Goal: Information Seeking & Learning: Learn about a topic

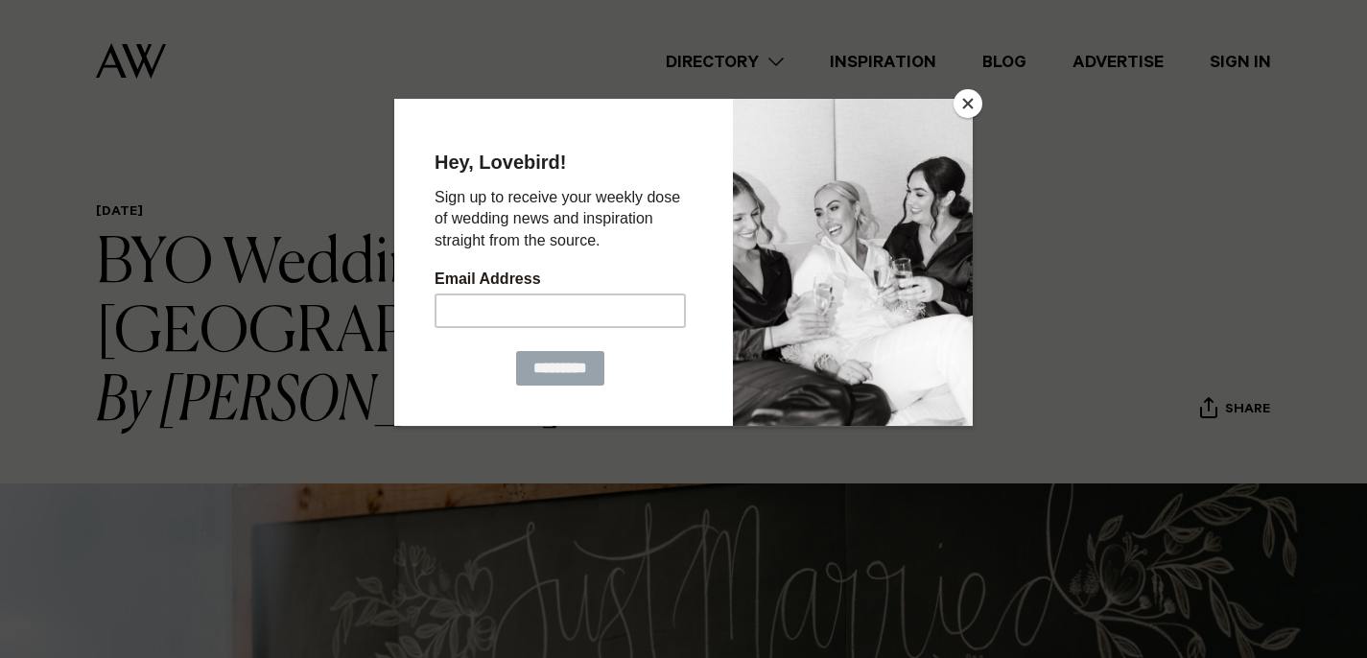
click at [974, 107] on button "Close" at bounding box center [968, 103] width 29 height 29
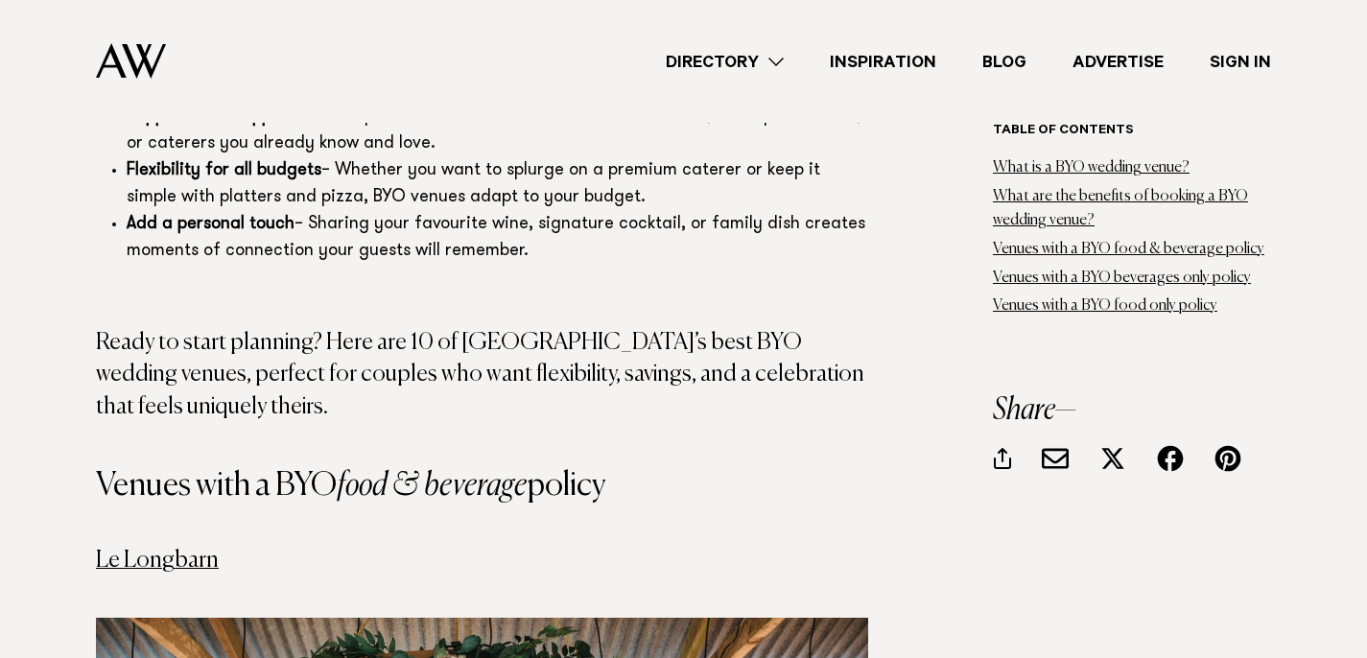
scroll to position [2759, 0]
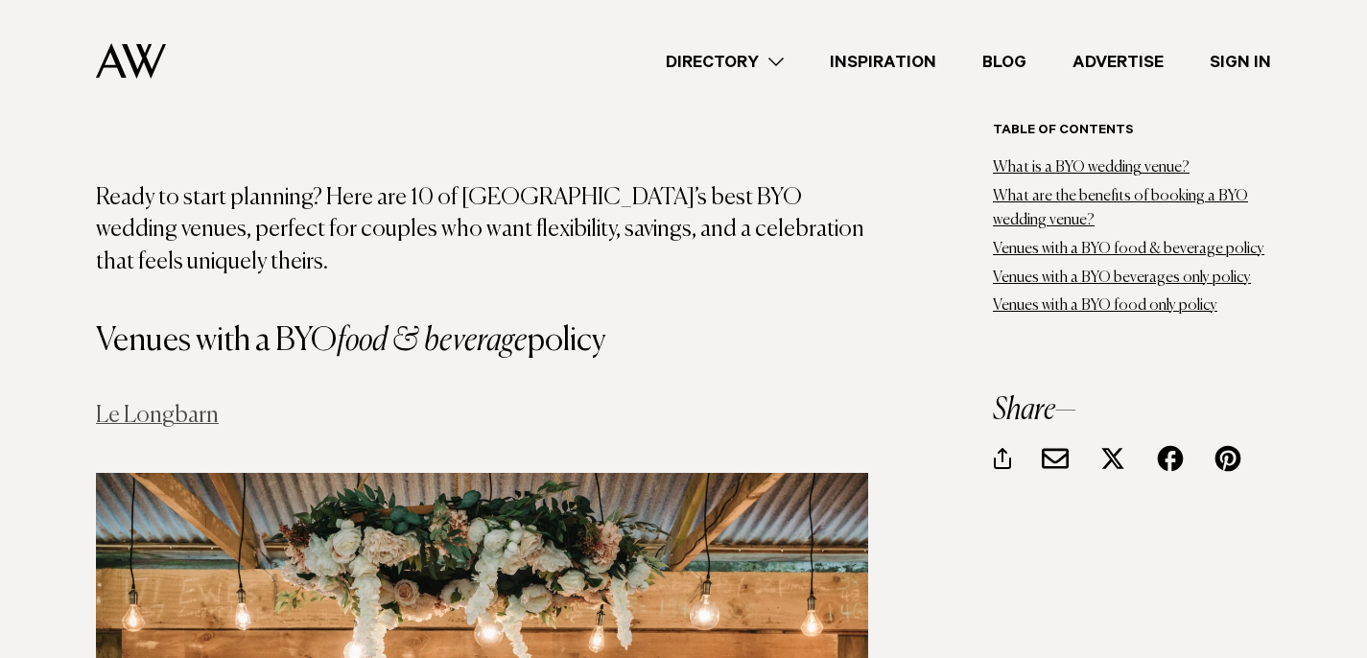
click at [181, 404] on link "Le Longbarn" at bounding box center [157, 415] width 123 height 23
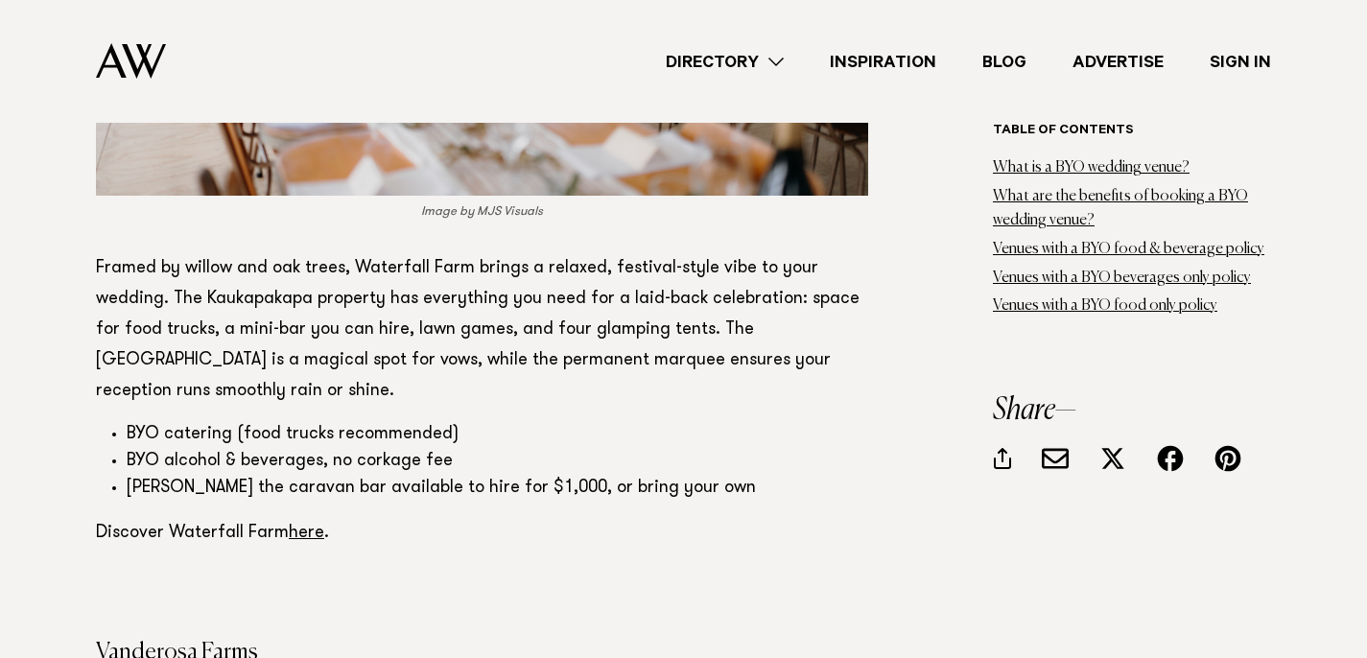
scroll to position [4558, 0]
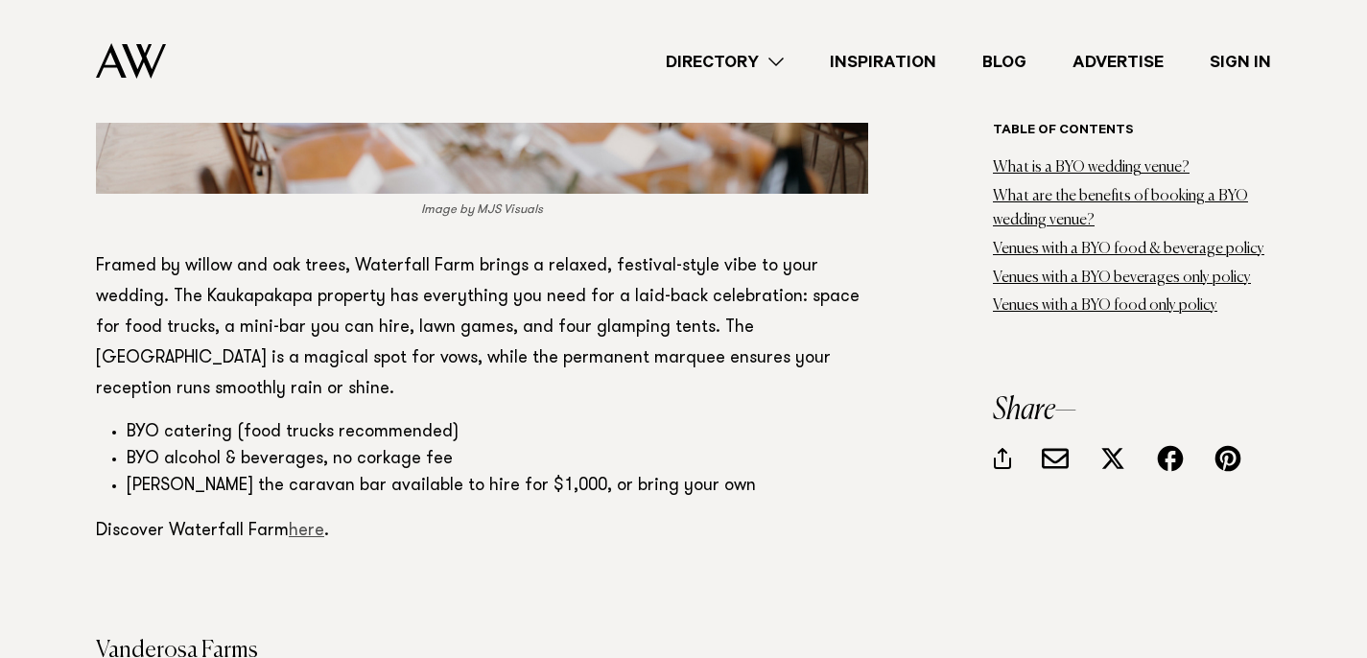
click at [306, 523] on link "here" at bounding box center [306, 531] width 35 height 17
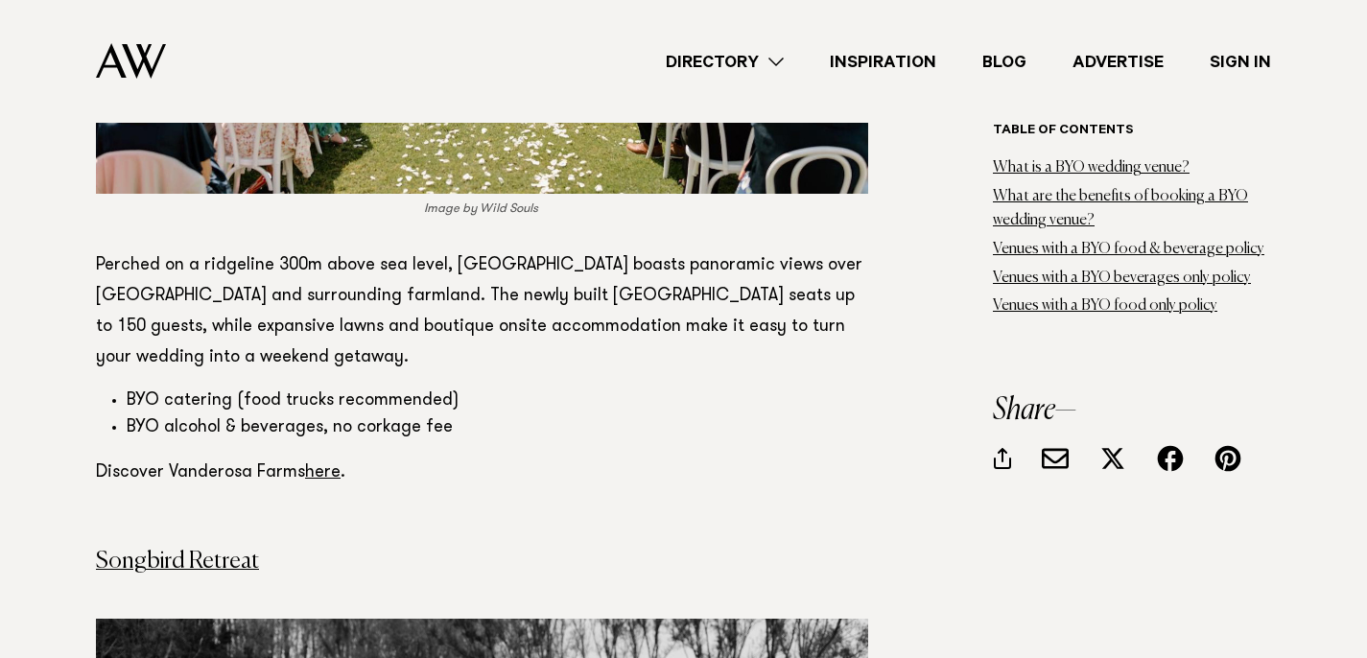
scroll to position [5575, 0]
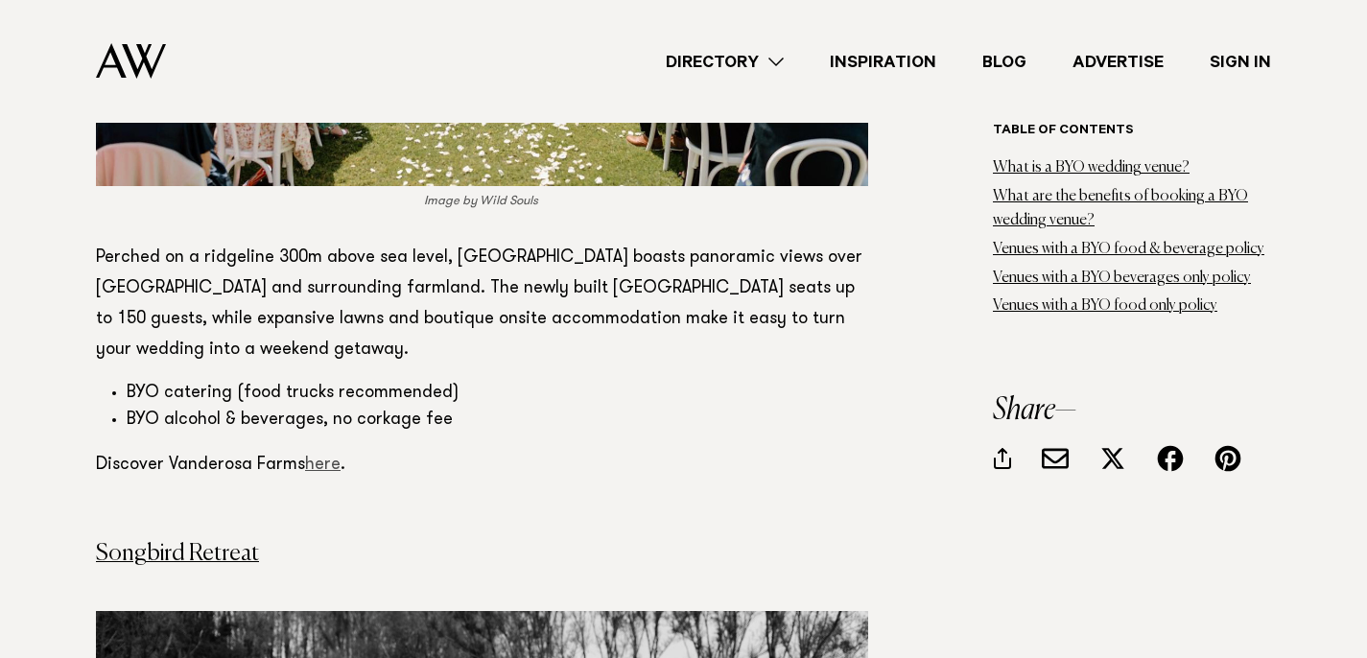
click at [325, 457] on link "here" at bounding box center [322, 465] width 35 height 17
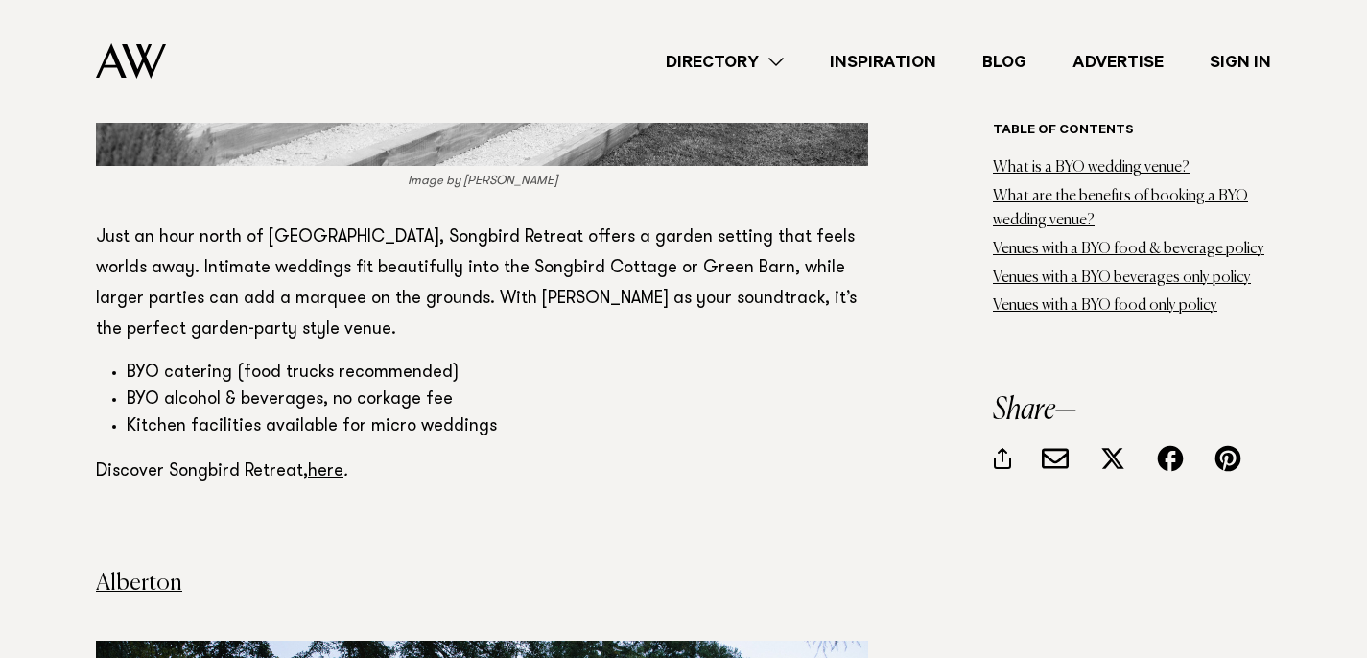
scroll to position [6532, 0]
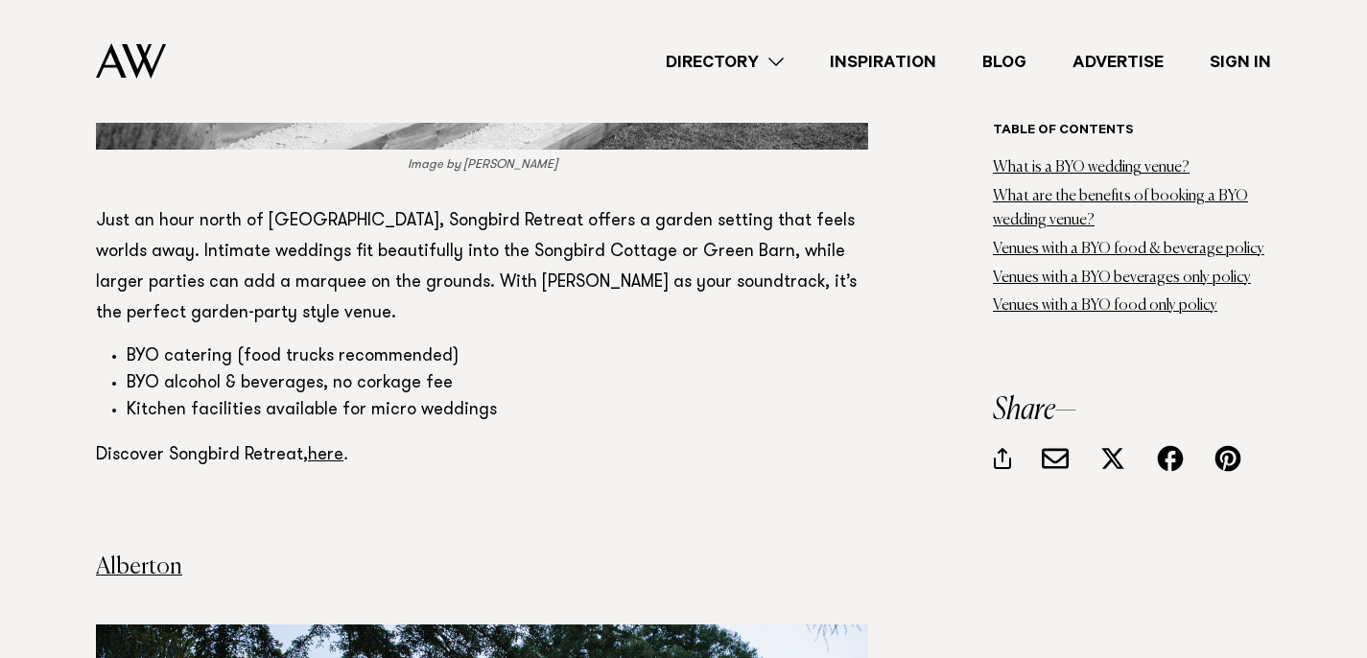
click at [325, 447] on link "here" at bounding box center [325, 455] width 35 height 17
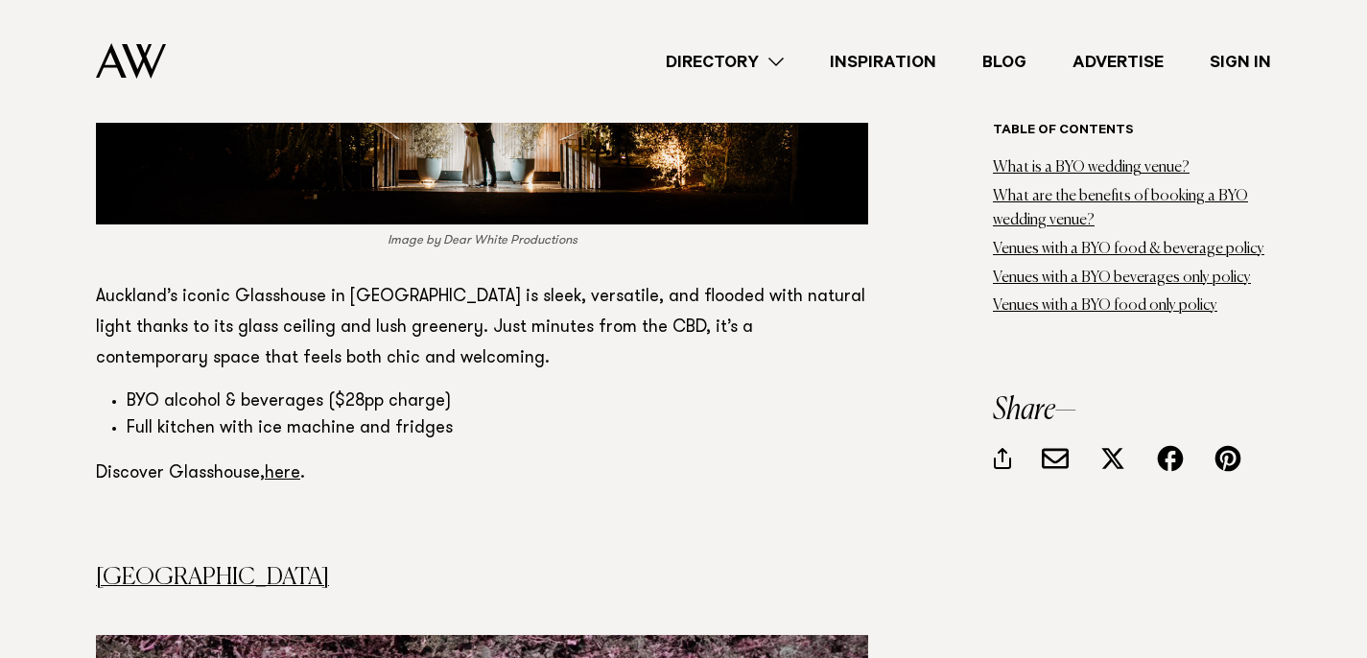
scroll to position [8457, 0]
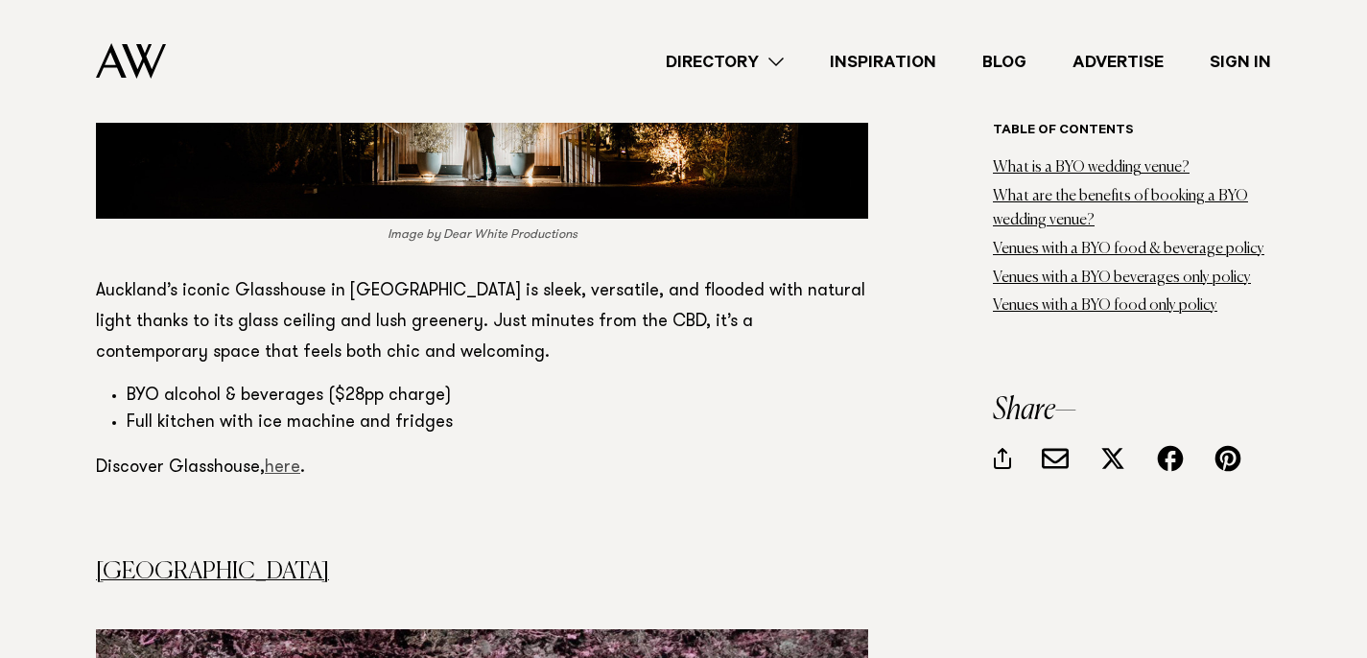
click at [285, 459] on link "here" at bounding box center [282, 467] width 35 height 17
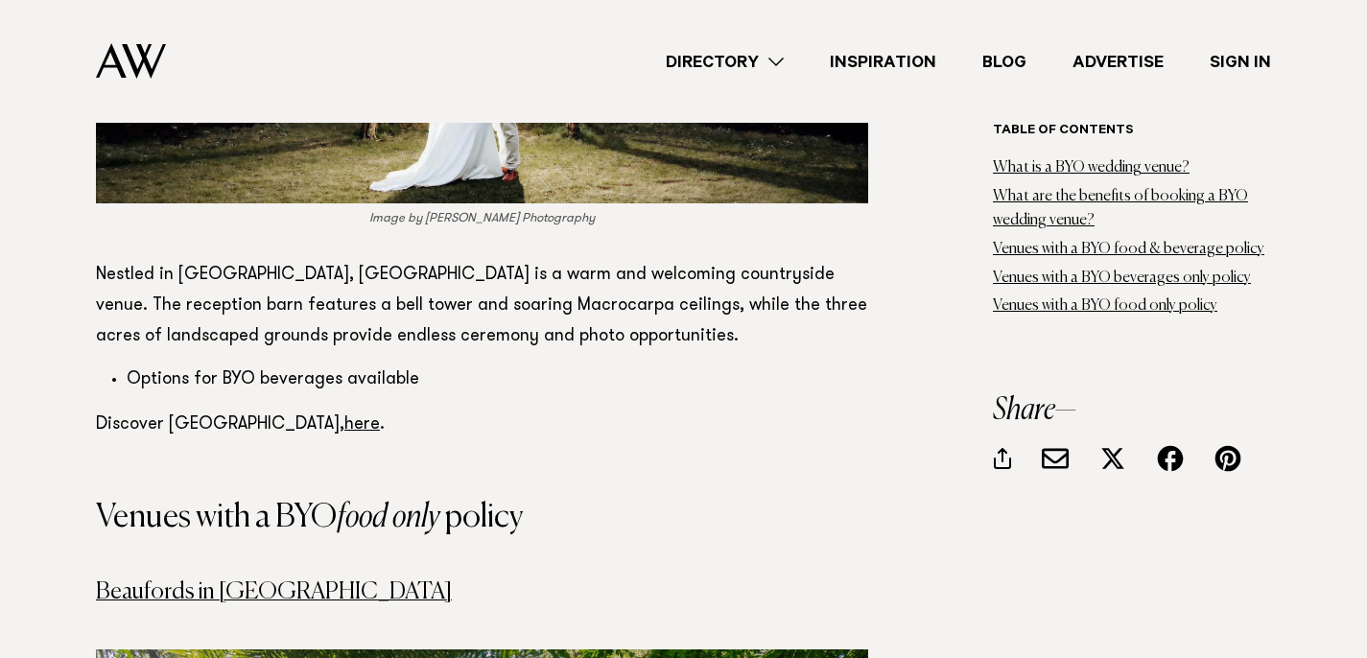
scroll to position [9381, 0]
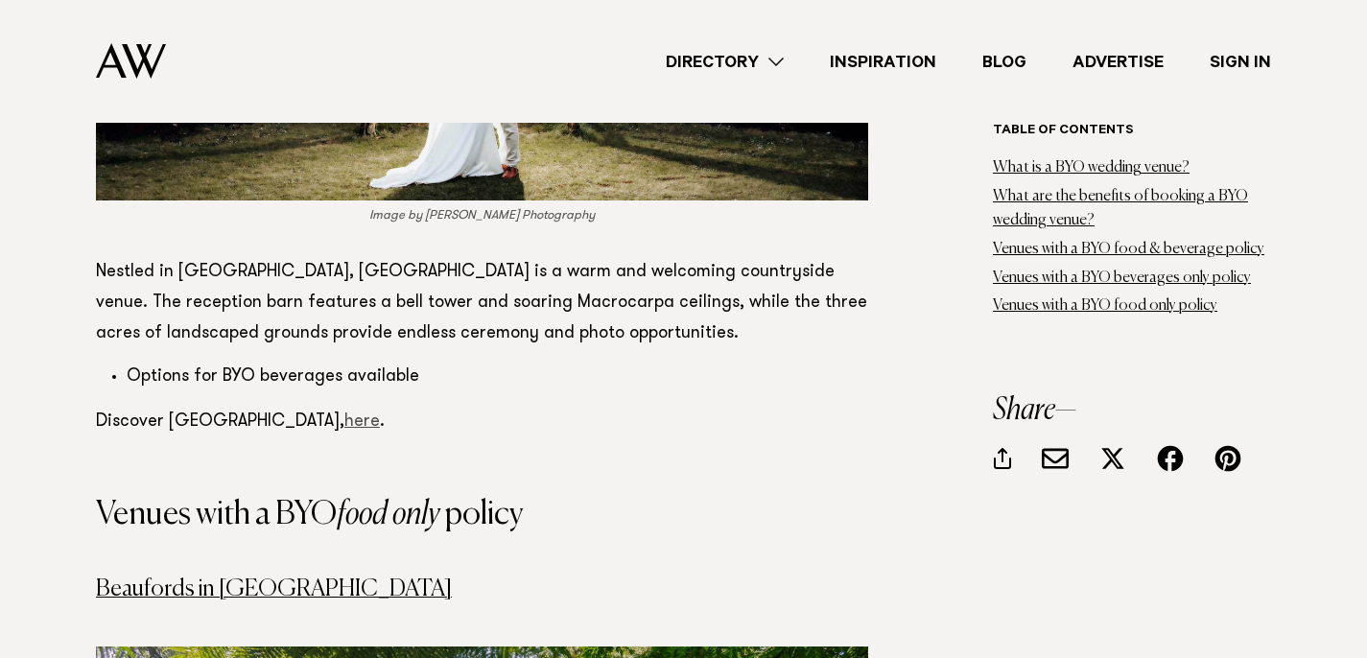
click at [344, 413] on link "here" at bounding box center [361, 421] width 35 height 17
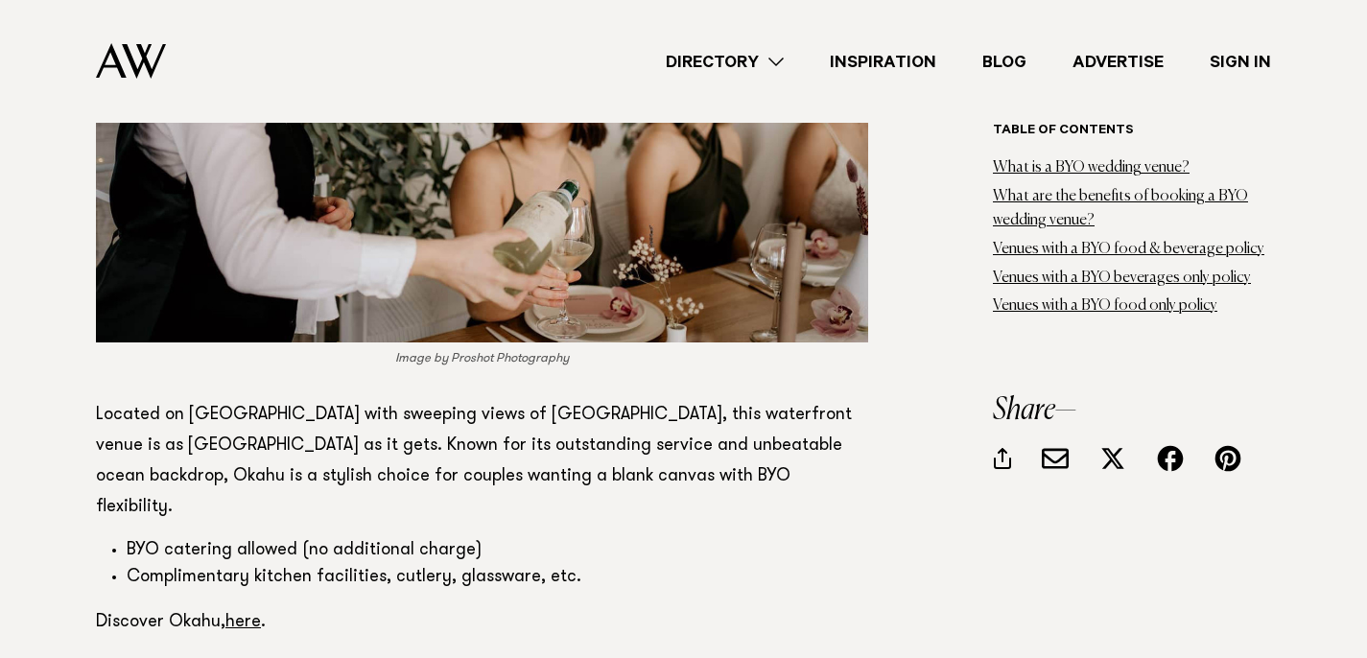
scroll to position [11313, 0]
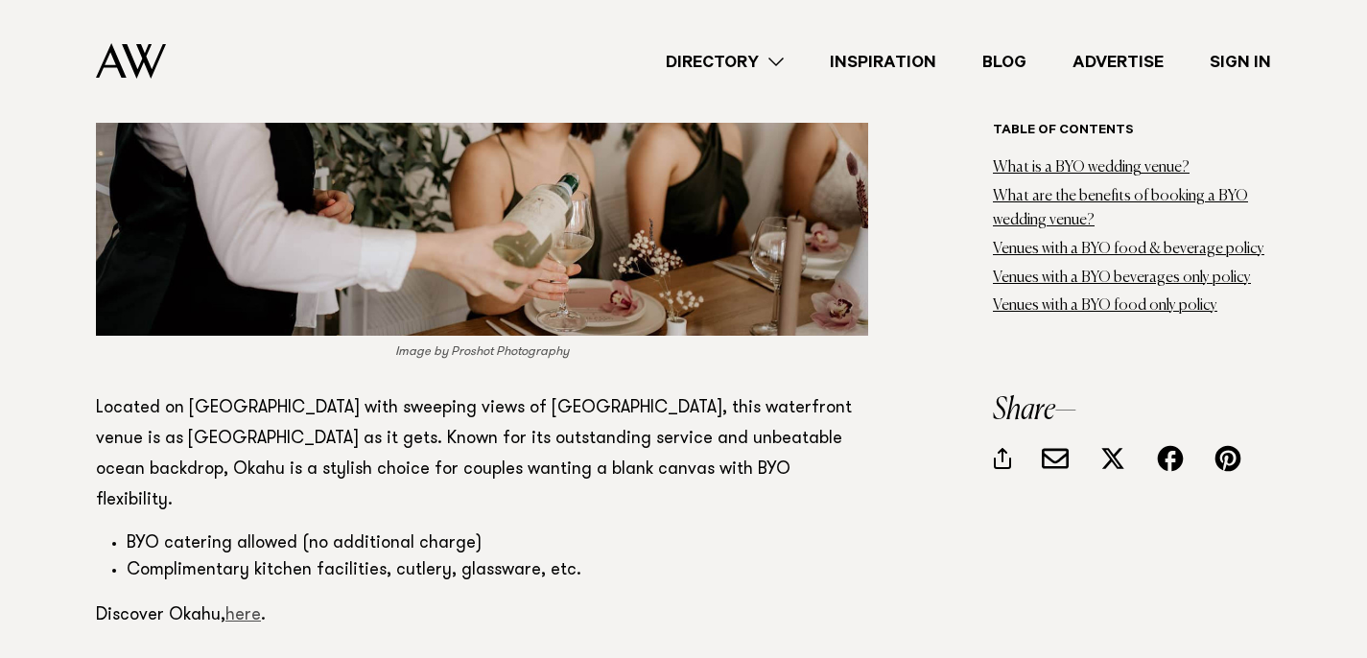
click at [246, 607] on link "here" at bounding box center [242, 615] width 35 height 17
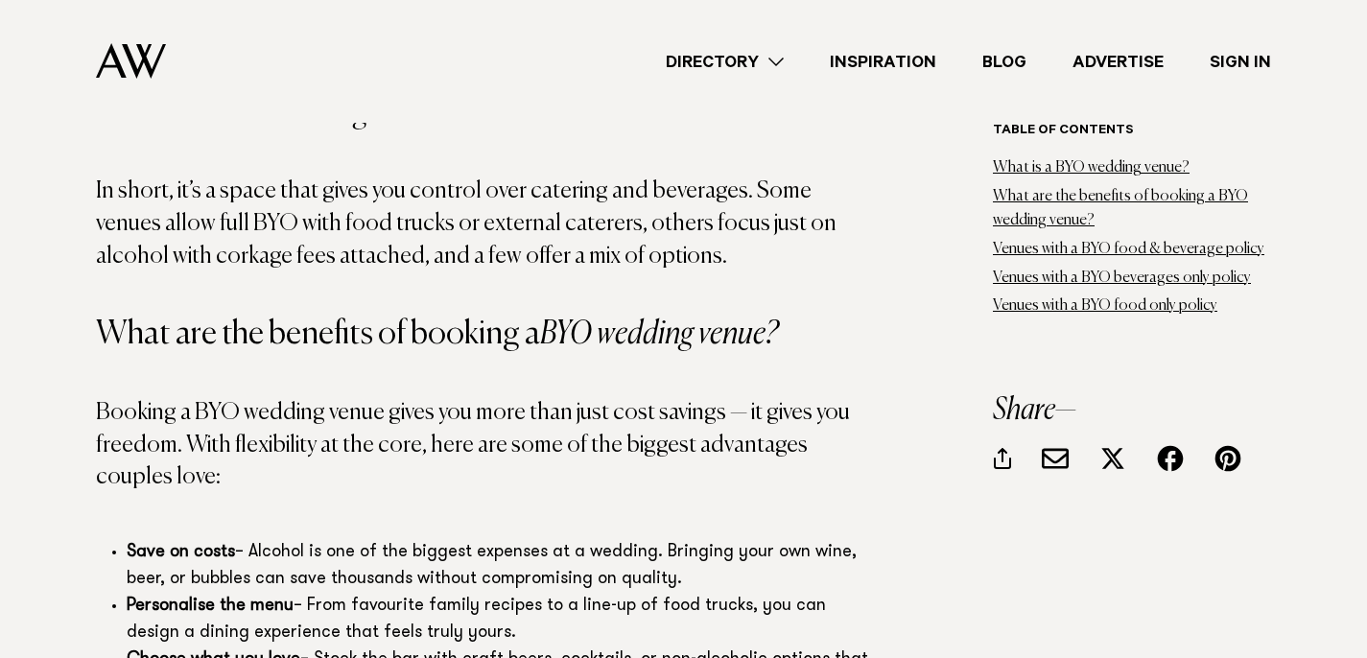
scroll to position [2054, 0]
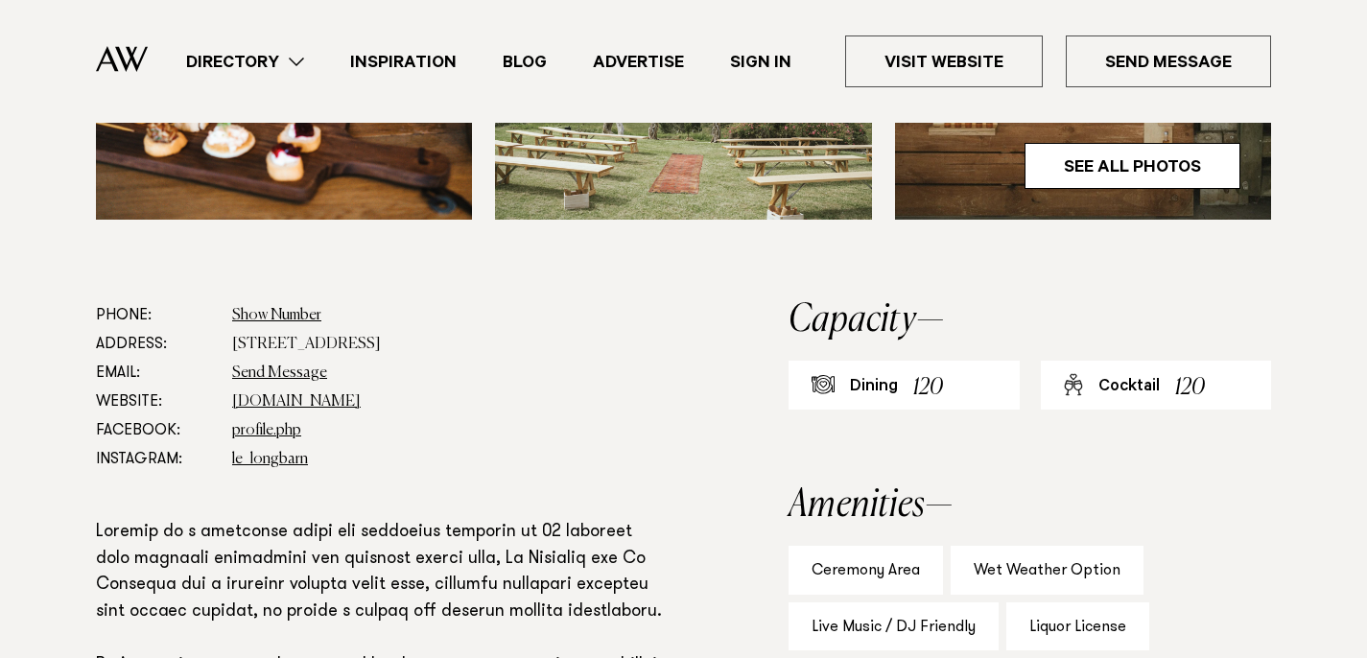
scroll to position [897, 0]
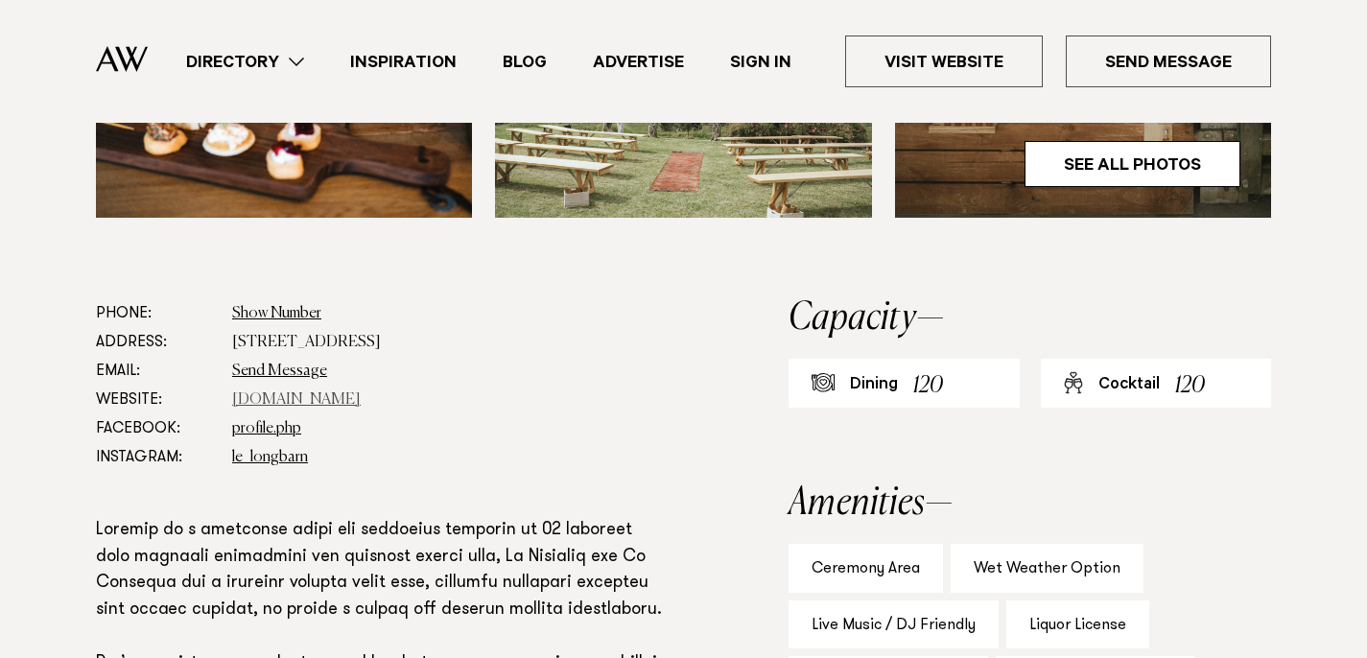
click at [329, 400] on link "www.lewoolshed.co.nz" at bounding box center [296, 399] width 129 height 15
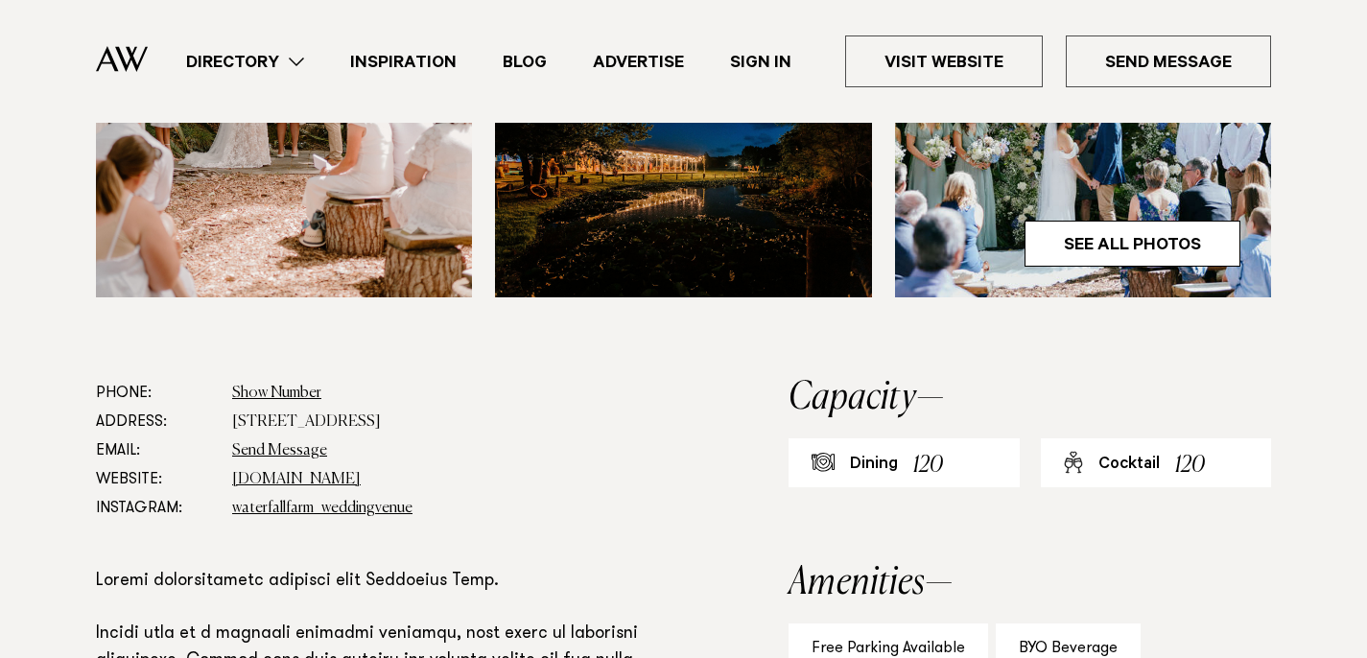
scroll to position [800, 0]
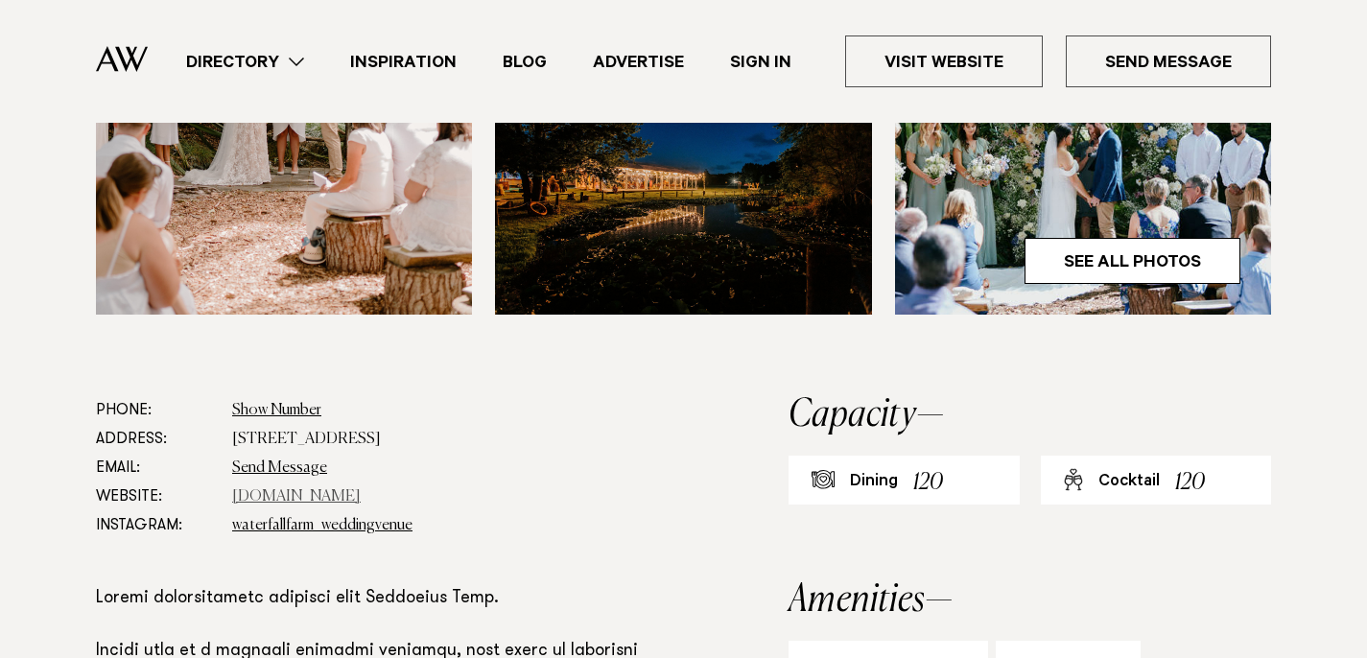
click at [348, 495] on link "www.waterfallfarm.net" at bounding box center [296, 496] width 129 height 15
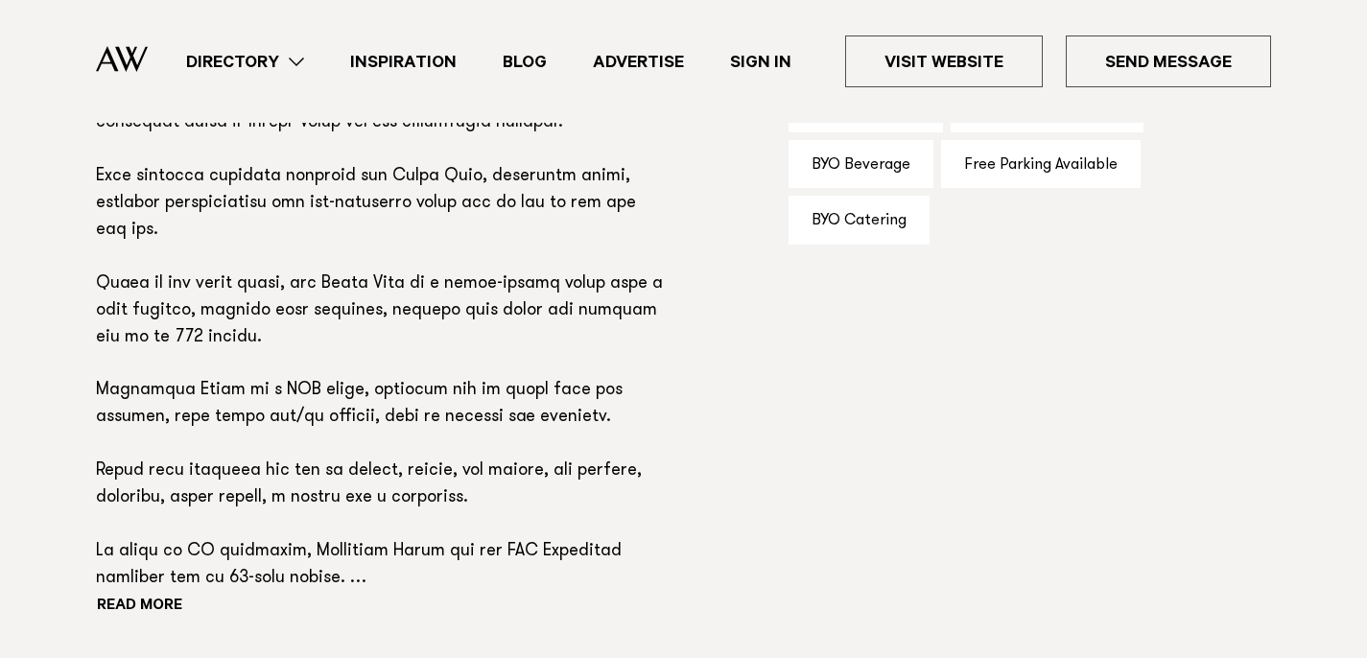
scroll to position [1359, 0]
click at [166, 600] on button "Read more" at bounding box center [182, 605] width 173 height 29
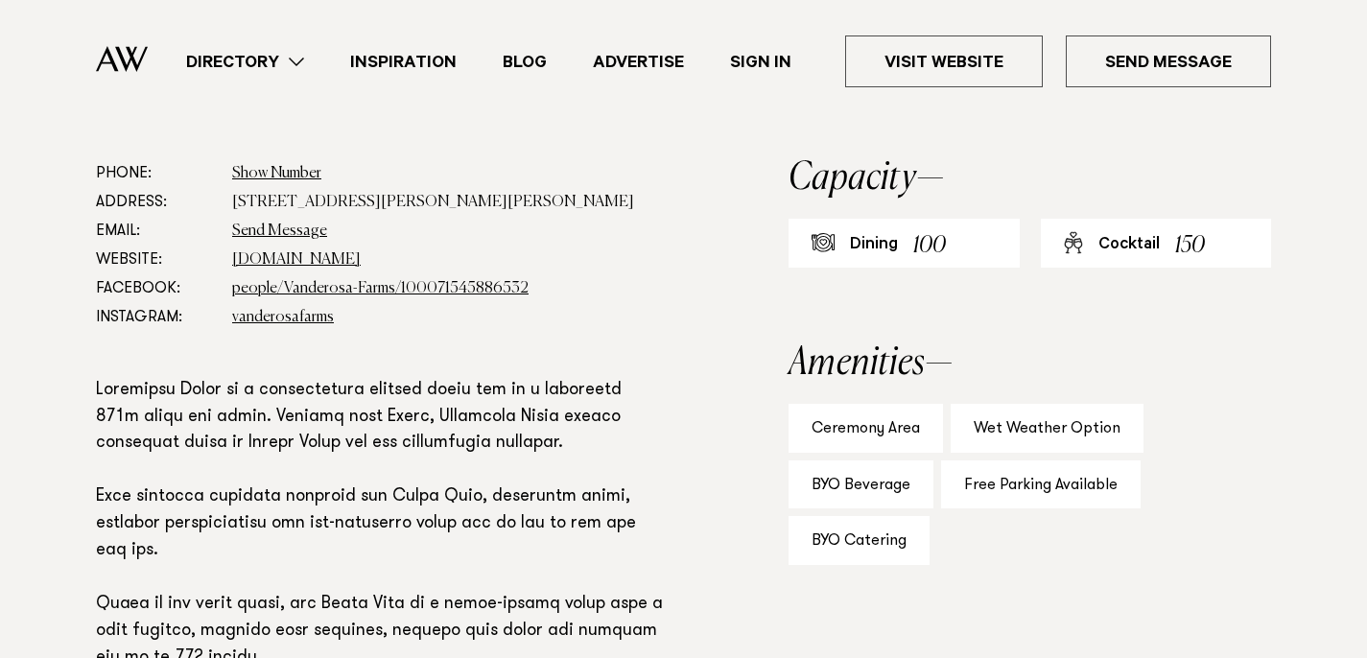
scroll to position [1034, 0]
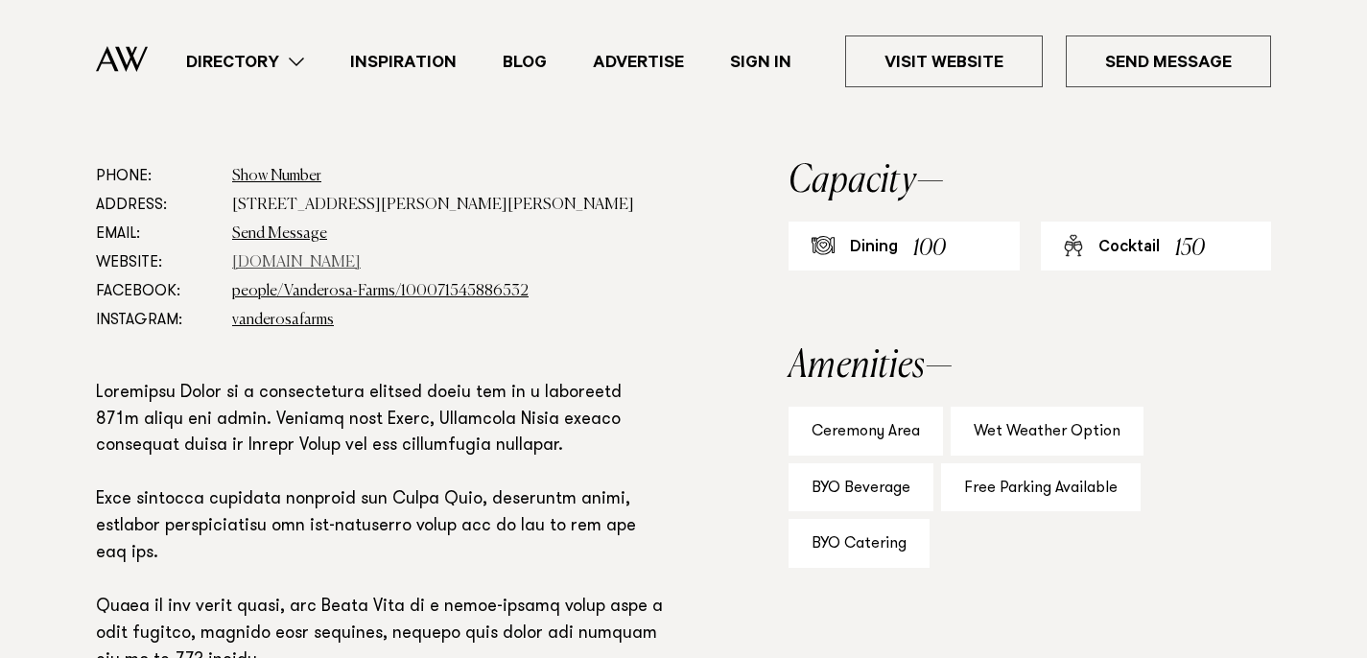
click at [302, 262] on link "vanderosafarms.co.nz" at bounding box center [296, 262] width 129 height 15
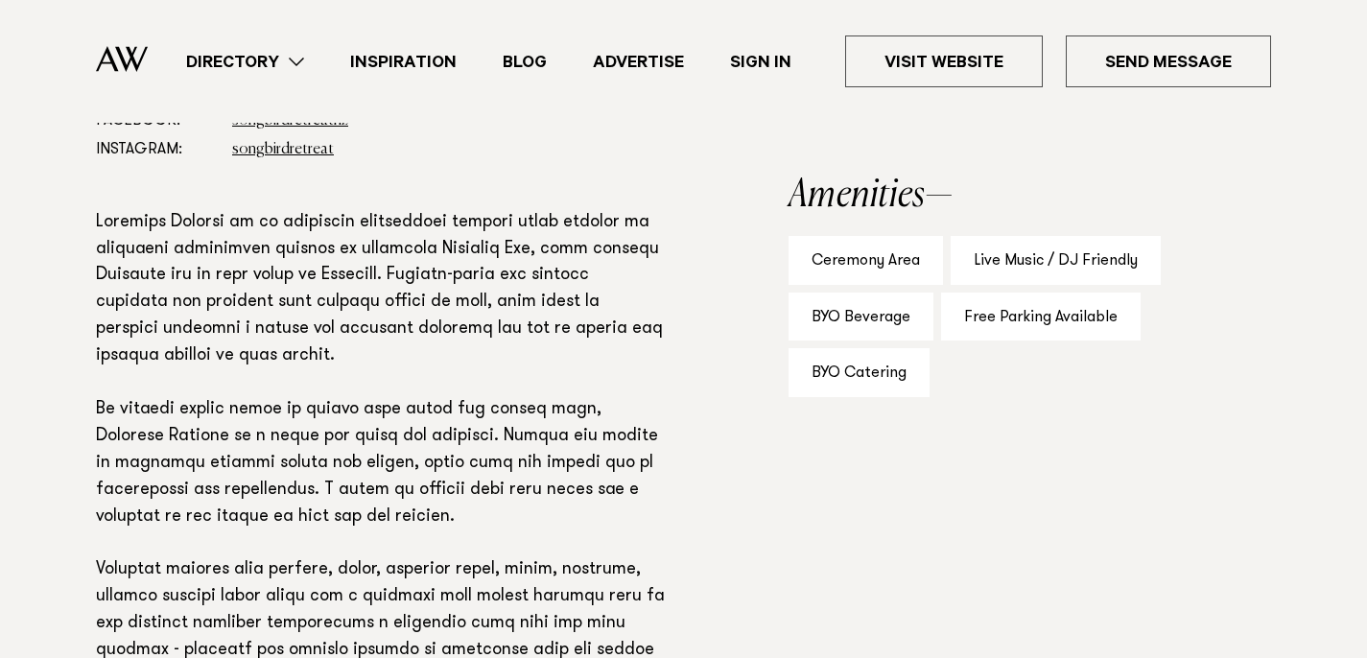
scroll to position [905, 0]
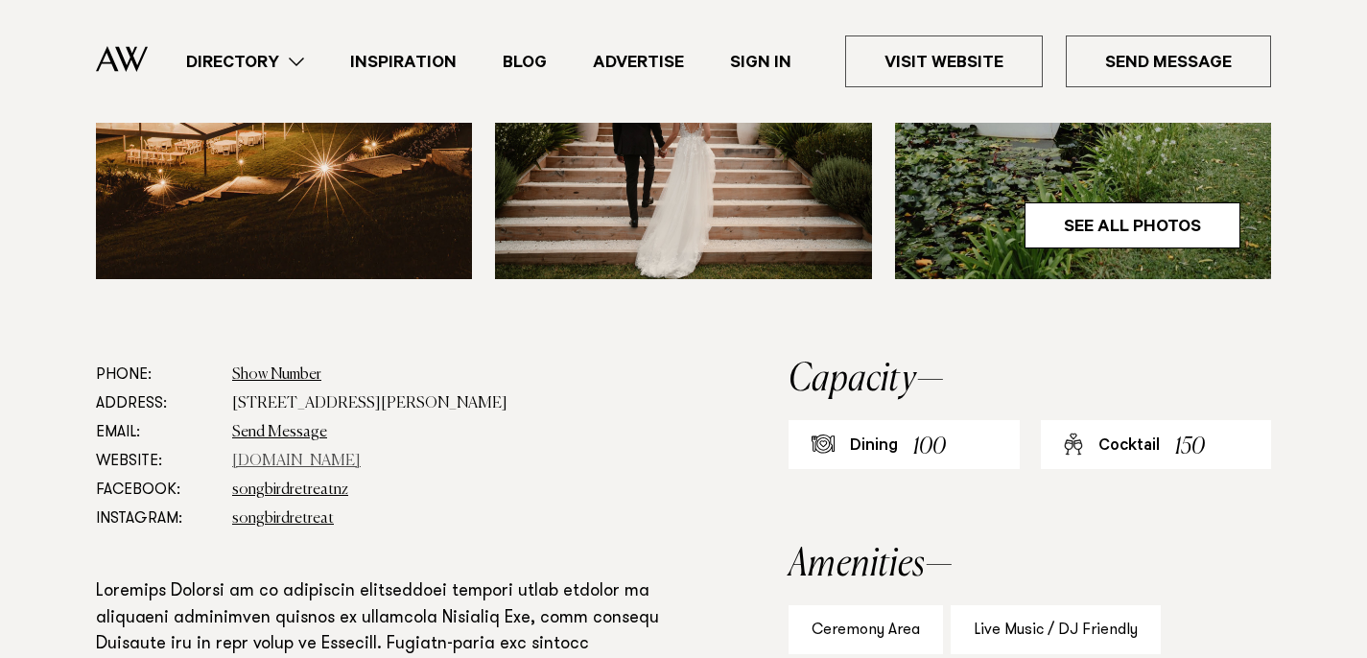
click at [361, 460] on link "[DOMAIN_NAME]" at bounding box center [296, 461] width 129 height 15
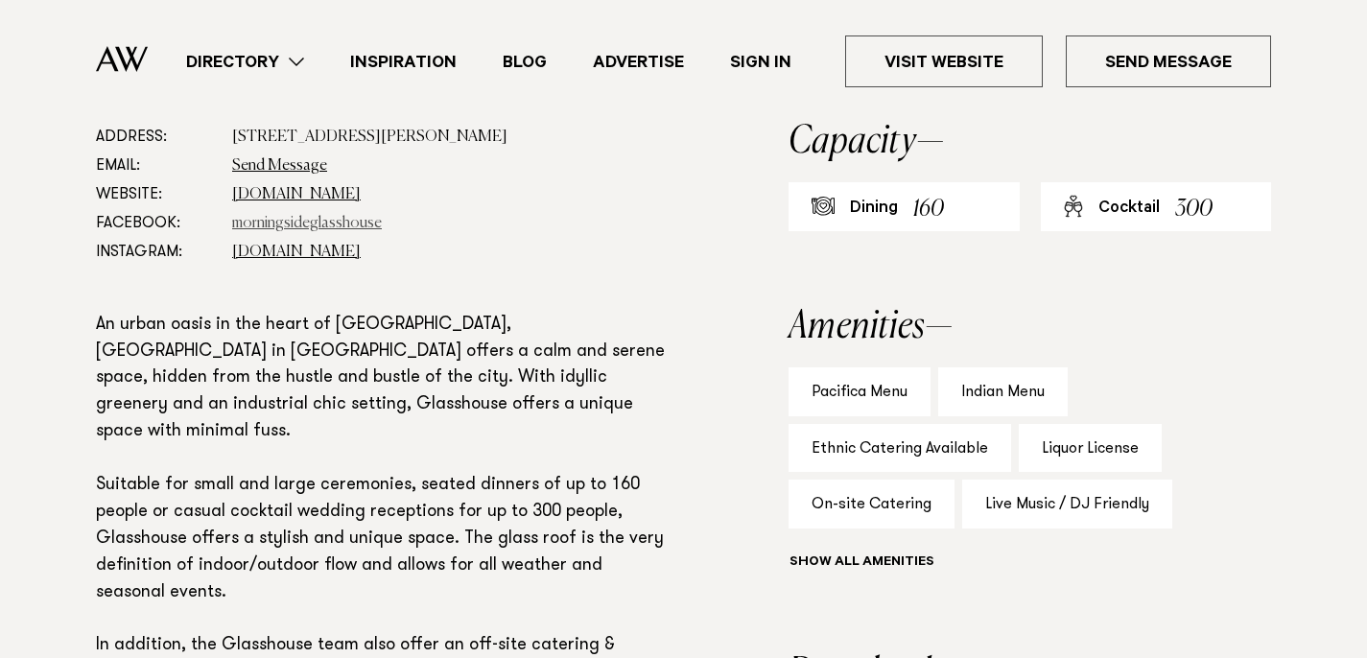
scroll to position [1072, 0]
click at [321, 198] on link "glasshouse.net.nz" at bounding box center [296, 195] width 129 height 15
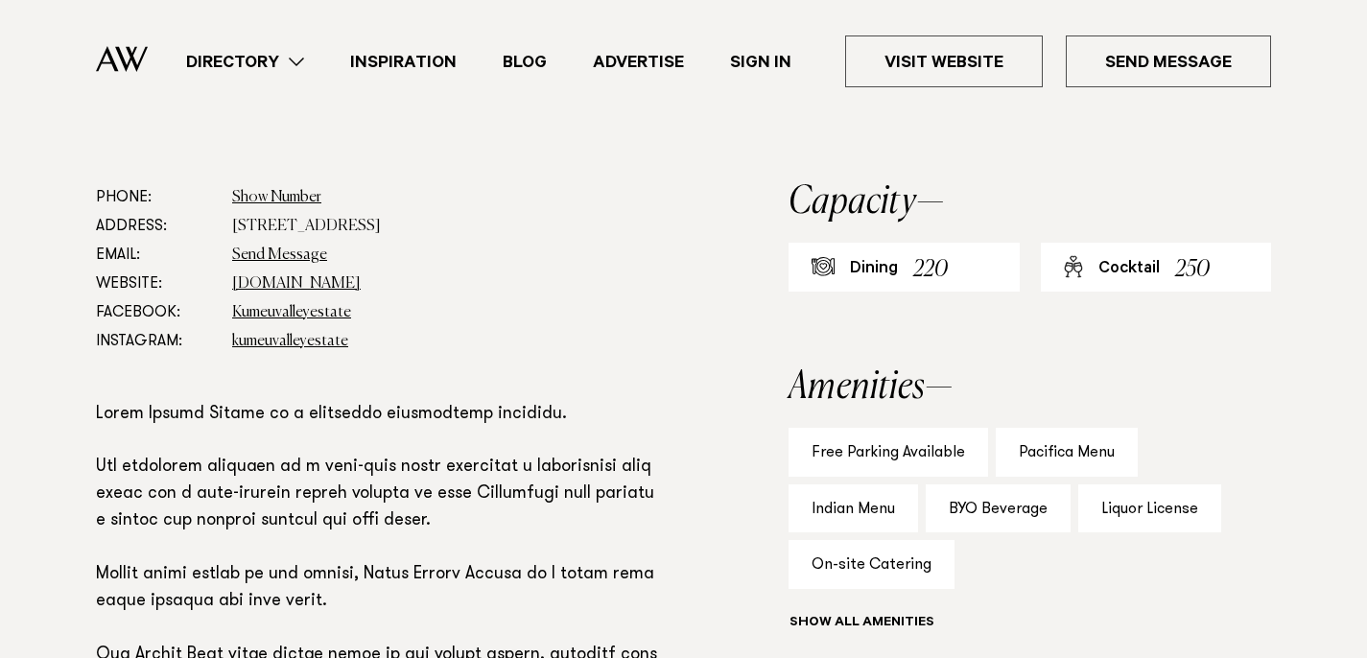
scroll to position [1038, 0]
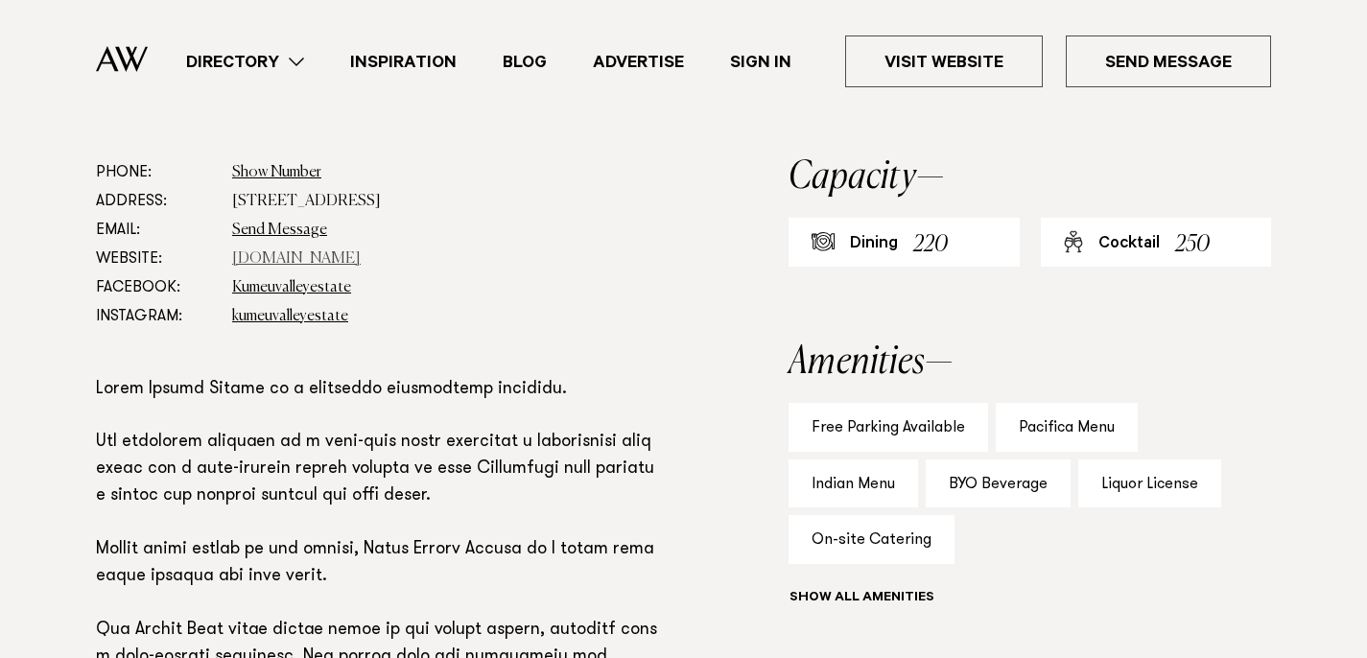
click at [353, 252] on link "[DOMAIN_NAME]" at bounding box center [296, 258] width 129 height 15
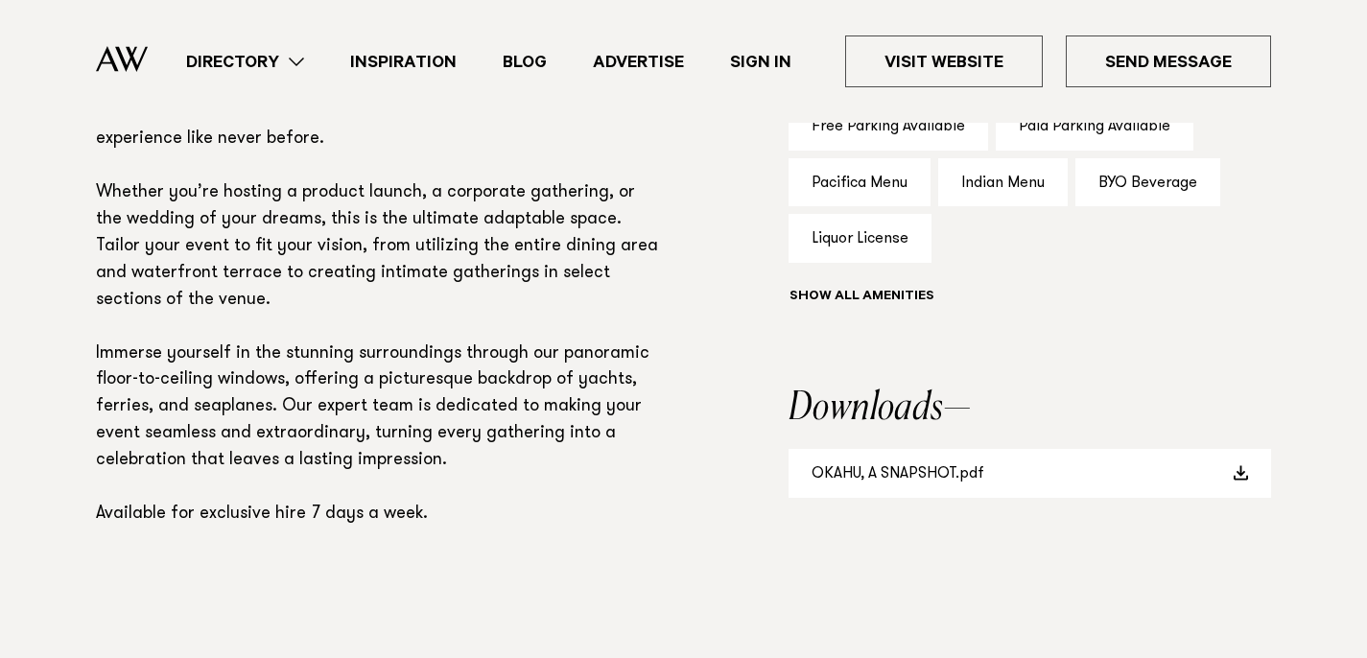
scroll to position [807, 0]
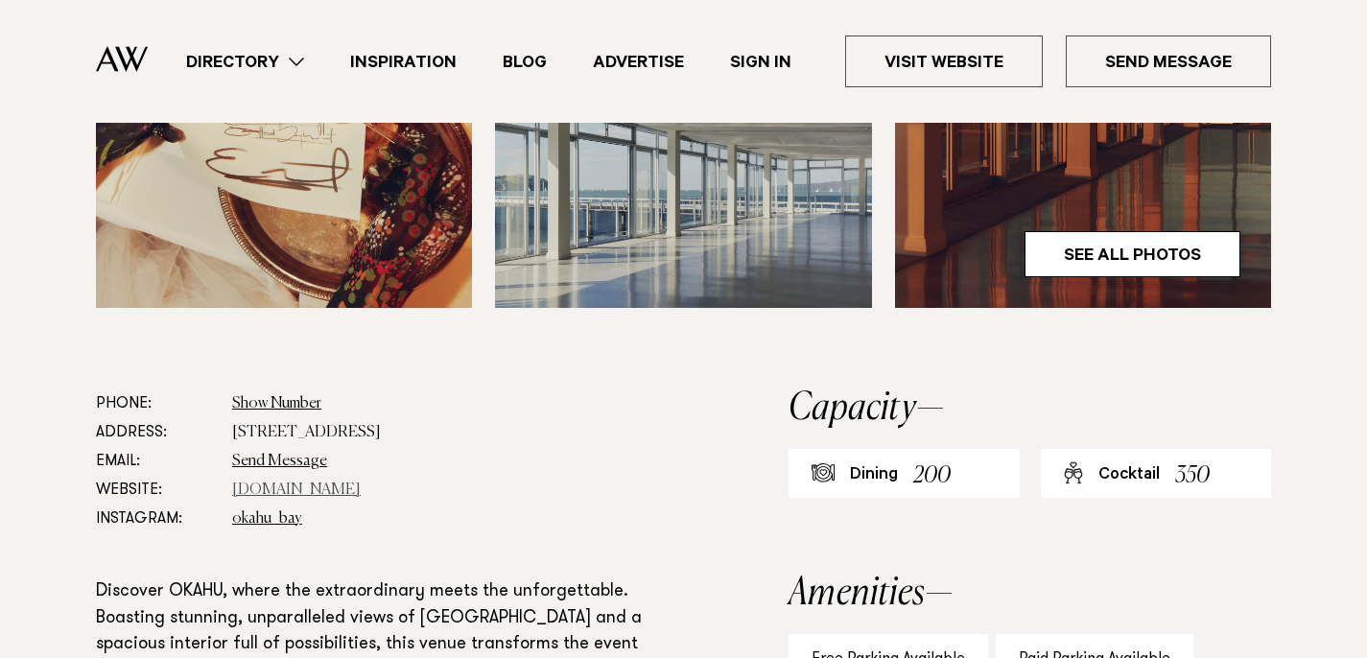
click at [330, 488] on link "www.okahubay.com" at bounding box center [296, 490] width 129 height 15
